Goal: Information Seeking & Learning: Understand process/instructions

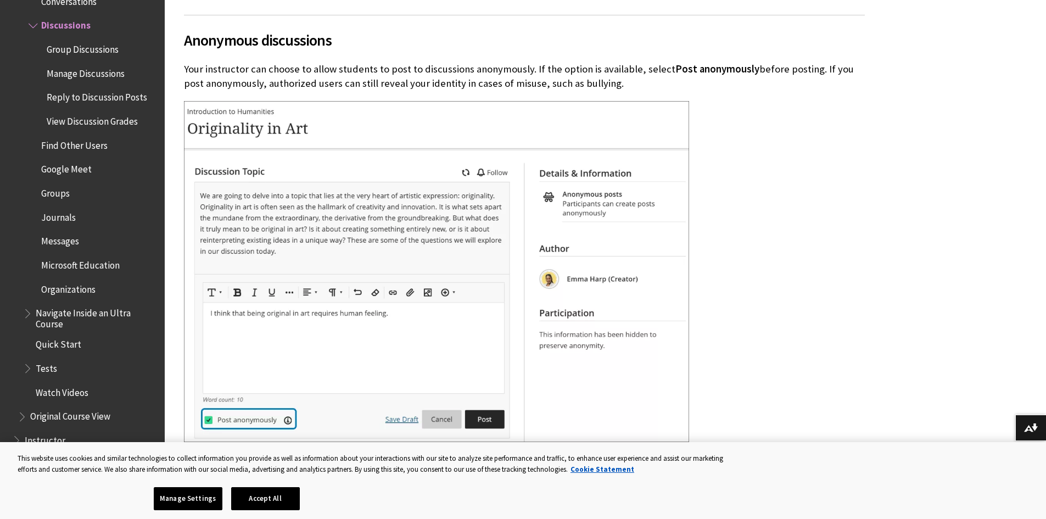
scroll to position [2636, 0]
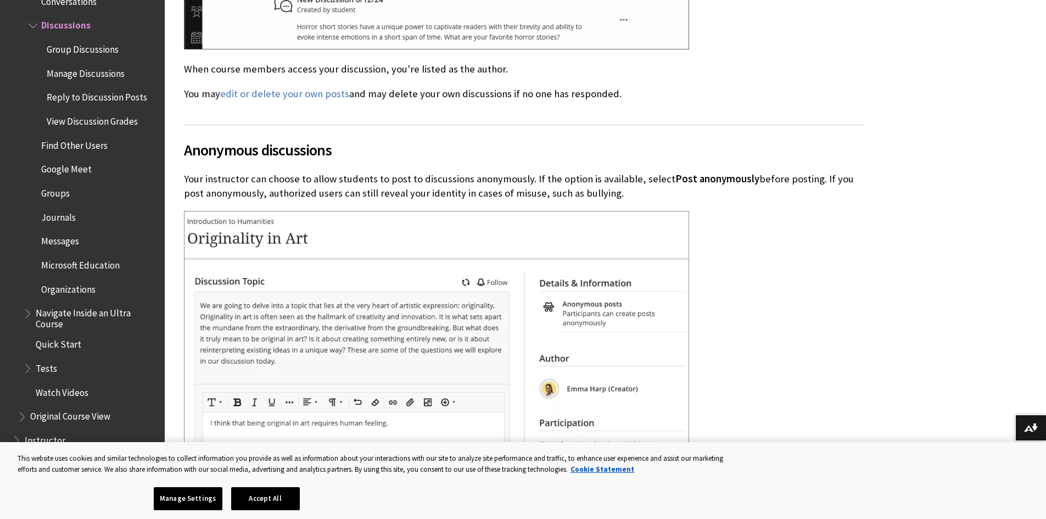
drag, startPoint x: 94, startPoint y: 77, endPoint x: 131, endPoint y: 181, distance: 109.6
click at [131, 178] on ul "Conversations Discussions Group Discussions Manage Discussions Reply to Discuss…" at bounding box center [90, 145] width 135 height 306
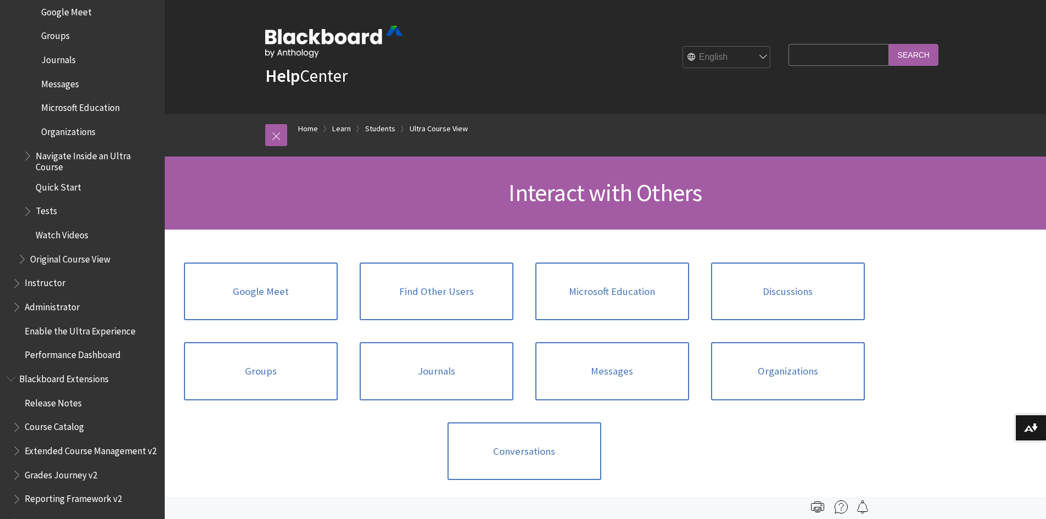
scroll to position [1503, 0]
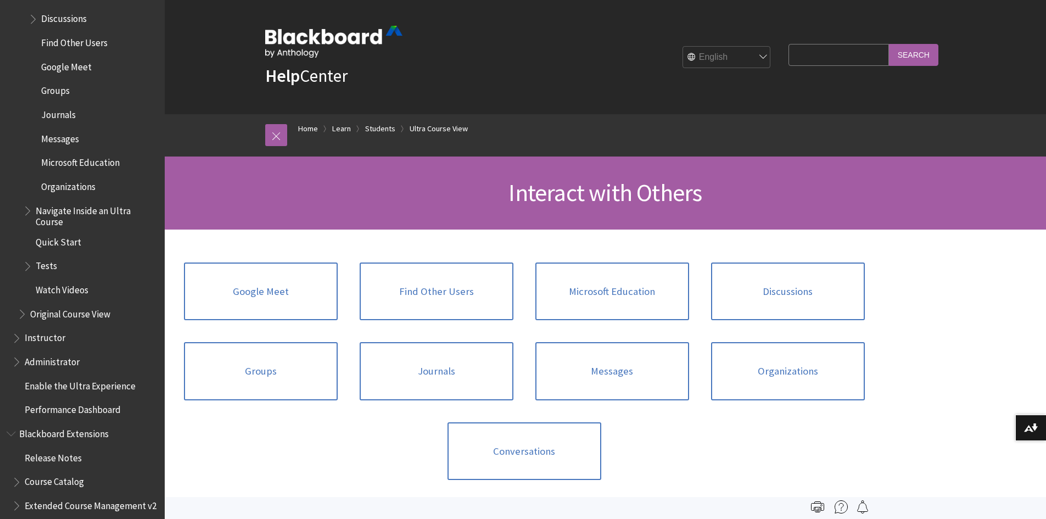
click at [64, 117] on span "Journals" at bounding box center [58, 112] width 35 height 15
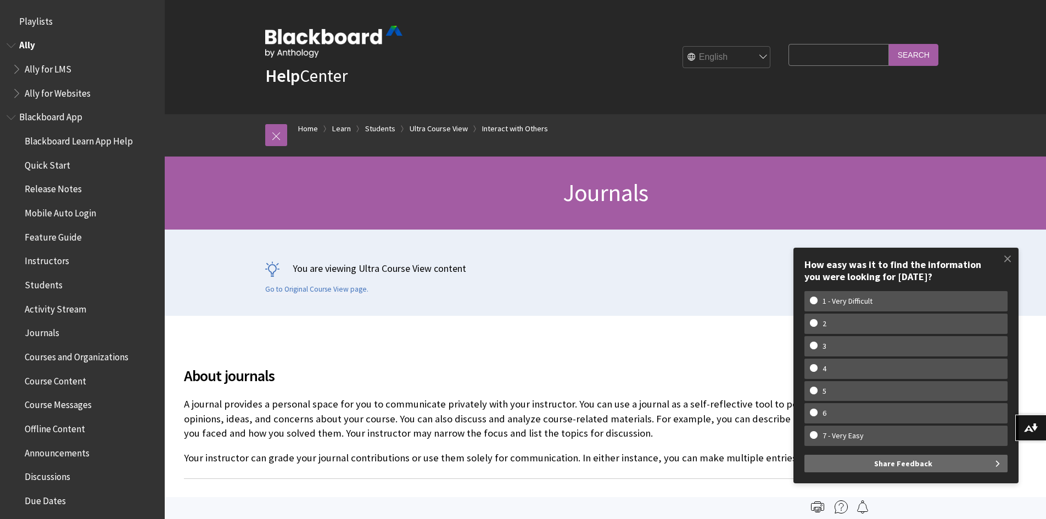
click at [44, 68] on span "Ally for LMS" at bounding box center [48, 67] width 47 height 15
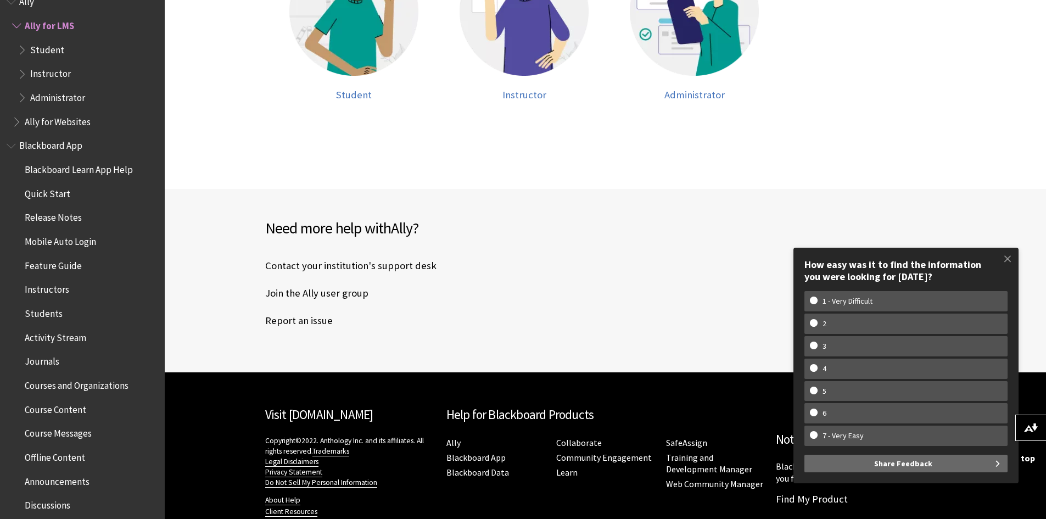
scroll to position [559, 0]
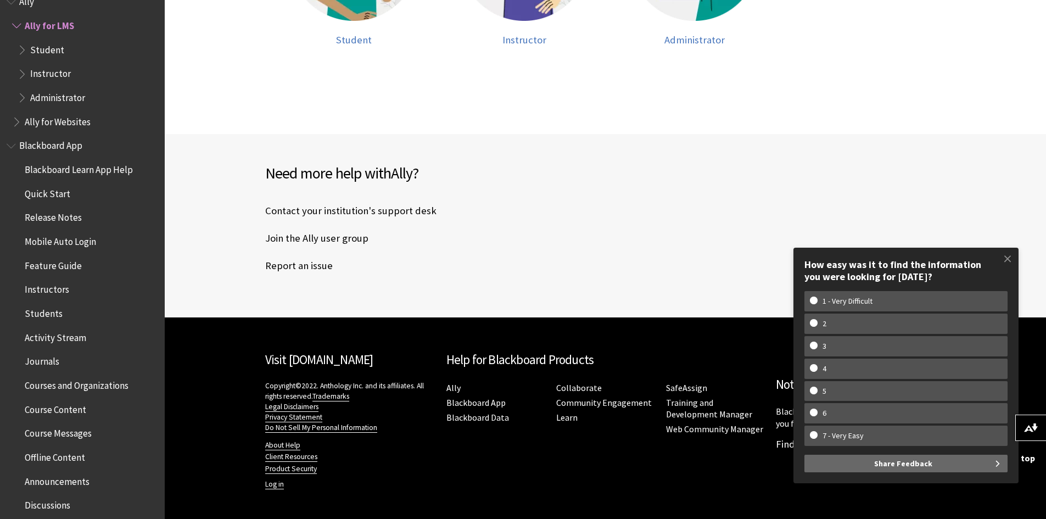
click at [669, 280] on div "Need more help with Ally ? Contact your institution's support desk Join the All…" at bounding box center [605, 225] width 881 height 183
click at [1008, 258] on span at bounding box center [1007, 258] width 23 height 23
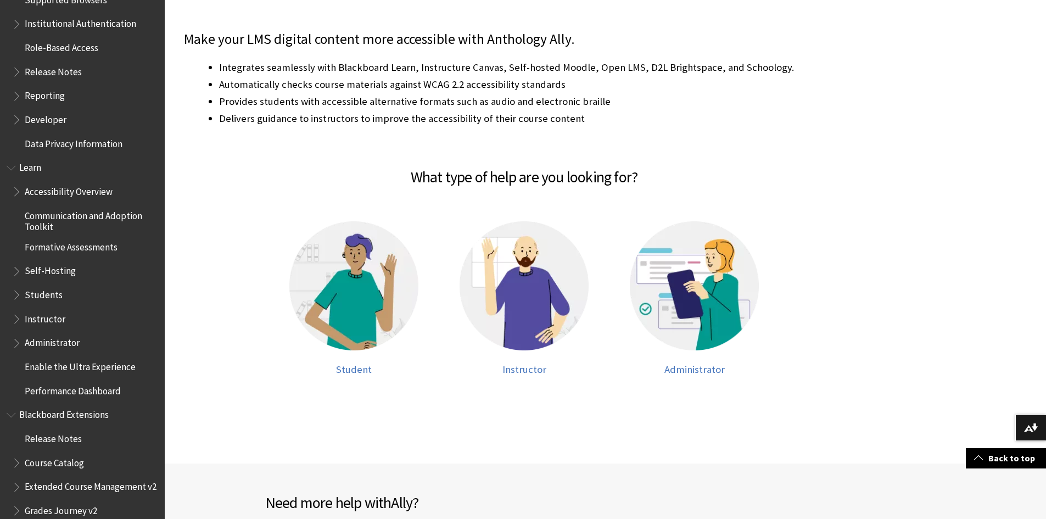
scroll to position [0, 0]
